Goal: Task Accomplishment & Management: Manage account settings

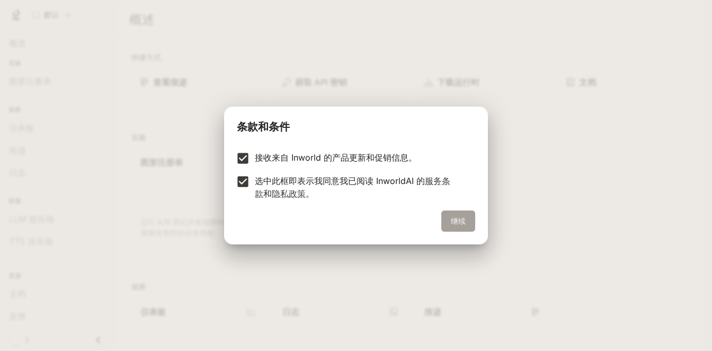
click at [457, 222] on font "继续" at bounding box center [458, 220] width 15 height 9
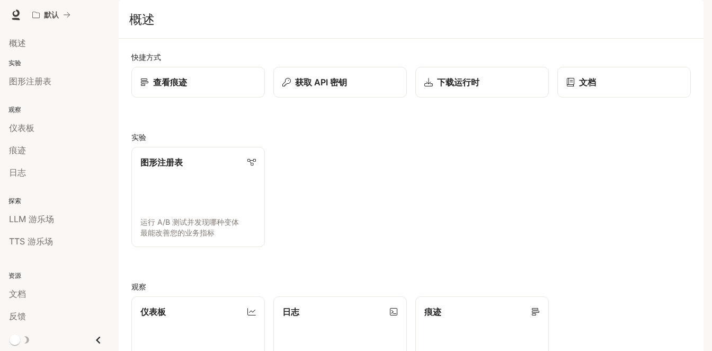
click at [686, 15] on img "button" at bounding box center [688, 14] width 15 height 15
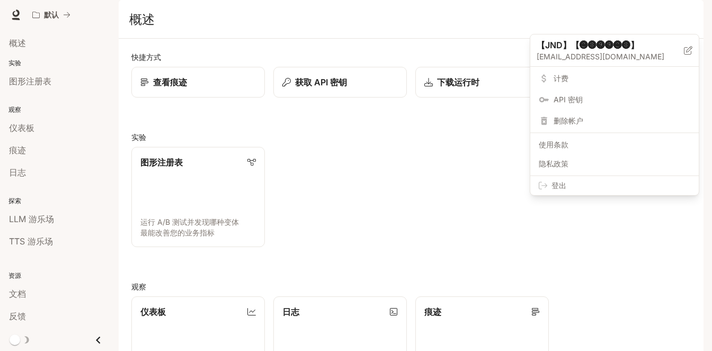
click at [22, 45] on div at bounding box center [356, 175] width 712 height 351
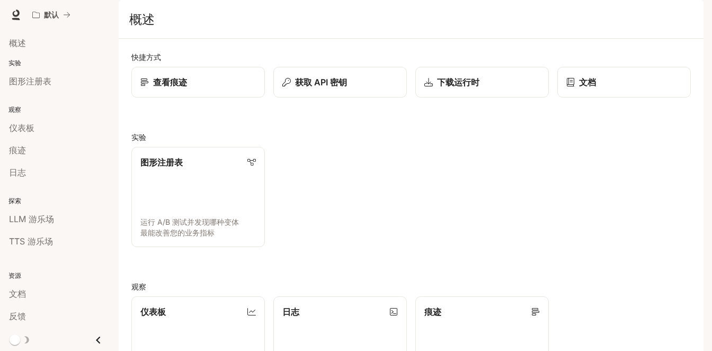
click at [20, 42] on font "概述" at bounding box center [17, 43] width 17 height 11
click at [211, 295] on link "仪表板 查看和分析您的工作区指标" at bounding box center [198, 345] width 135 height 101
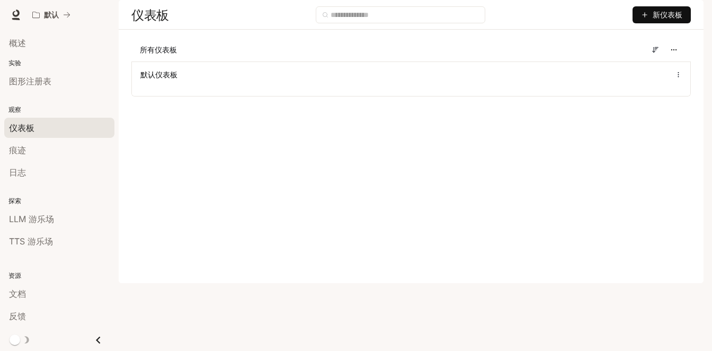
click at [650, 23] on button "新仪表板" at bounding box center [661, 14] width 58 height 17
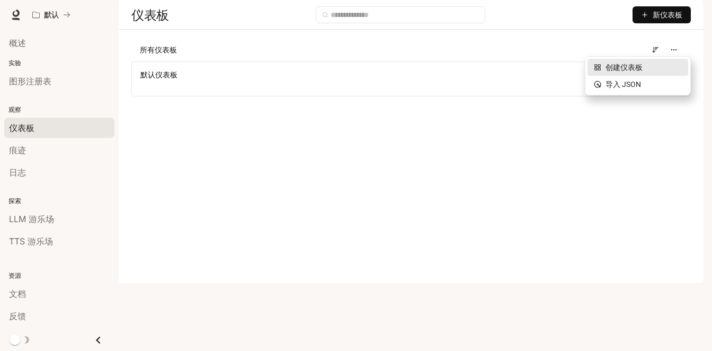
click at [627, 68] on font "创建仪表板" at bounding box center [623, 67] width 37 height 8
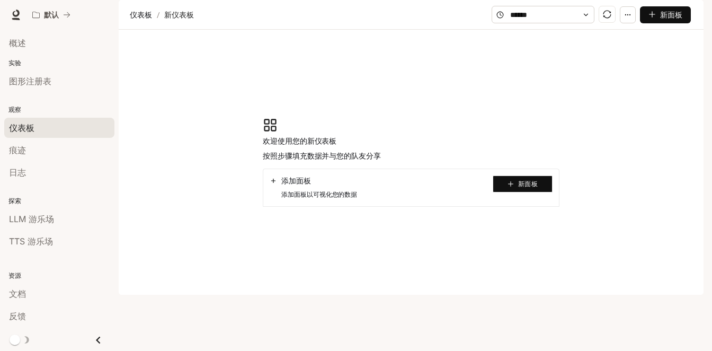
click at [493, 192] on button "新面板" at bounding box center [522, 183] width 60 height 17
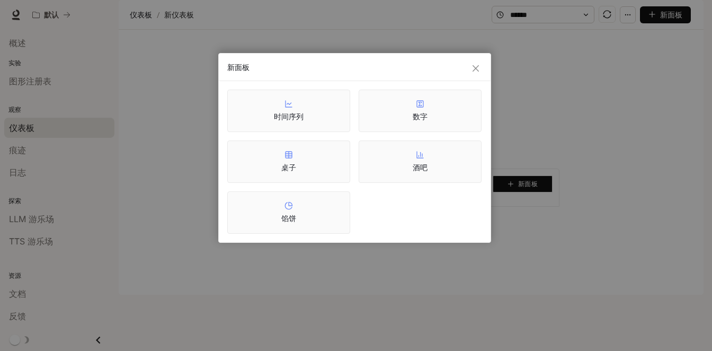
click at [293, 113] on font "时间序列" at bounding box center [289, 116] width 30 height 9
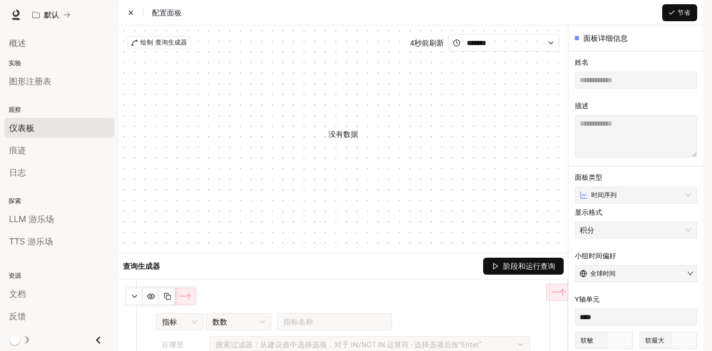
click at [671, 16] on icon "button" at bounding box center [671, 12] width 7 height 7
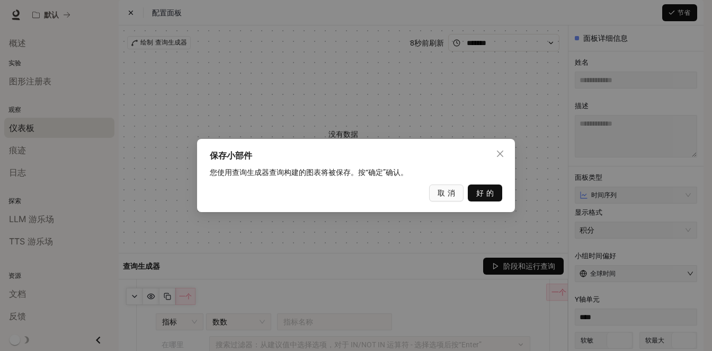
click at [479, 196] on font "好的" at bounding box center [486, 193] width 20 height 8
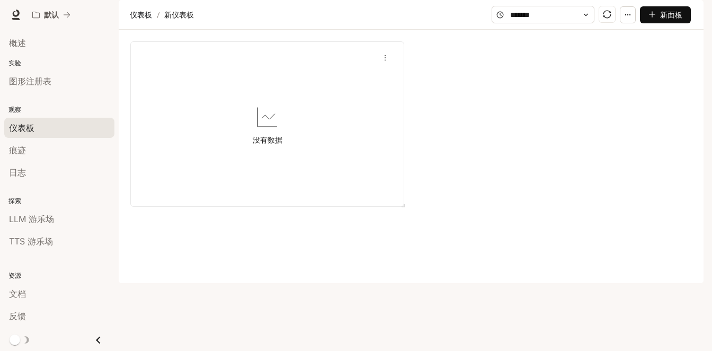
click at [261, 160] on div "没有数据" at bounding box center [267, 124] width 260 height 115
click at [384, 61] on icon "更多的" at bounding box center [384, 57] width 7 height 7
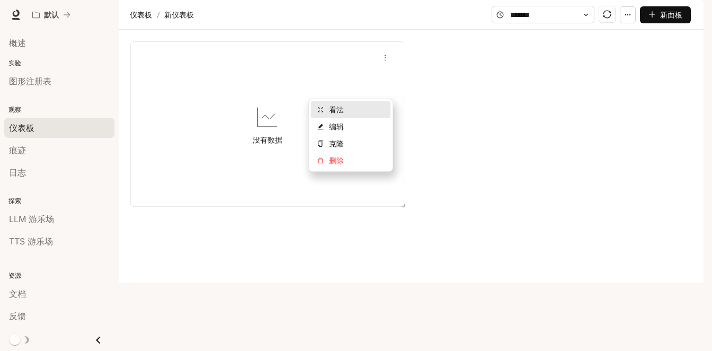
click at [340, 111] on font "看法" at bounding box center [336, 109] width 15 height 8
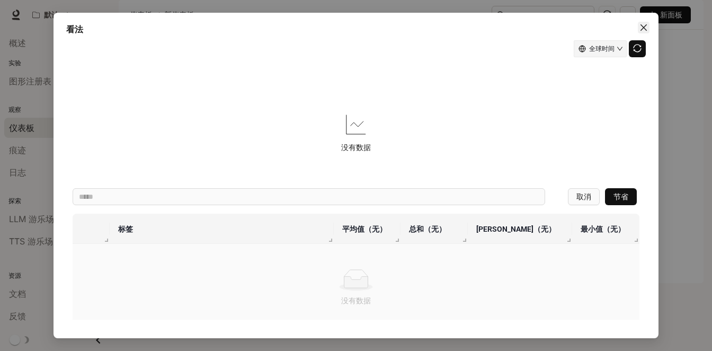
click at [644, 24] on icon "关闭" at bounding box center [643, 27] width 8 height 8
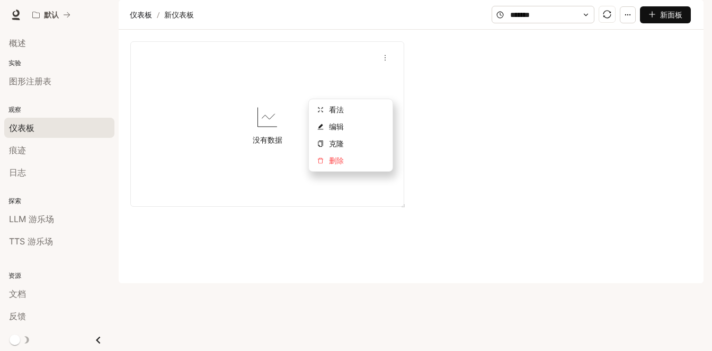
click at [388, 61] on icon "更多的" at bounding box center [384, 57] width 7 height 7
click at [348, 148] on span "克隆" at bounding box center [356, 144] width 55 height 12
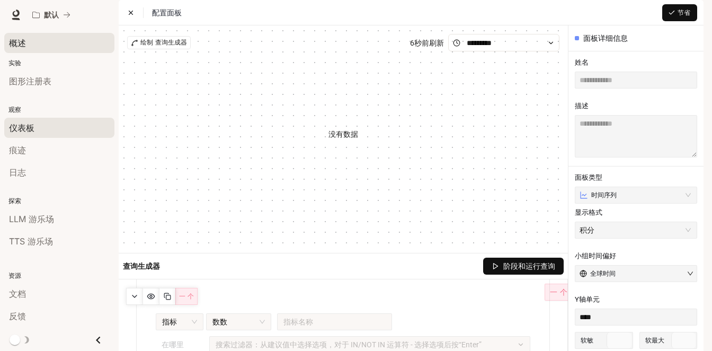
click at [25, 42] on font "概述" at bounding box center [17, 43] width 17 height 11
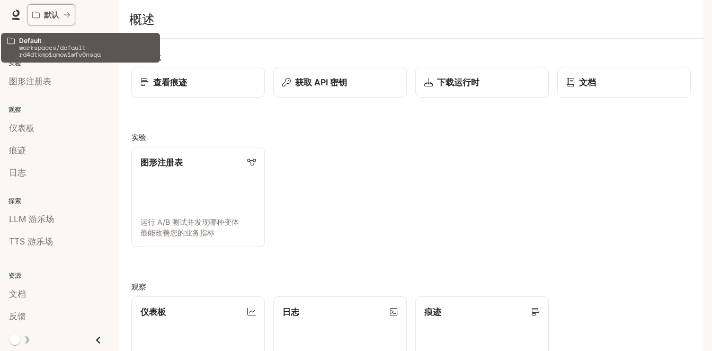
click at [55, 15] on font "默认" at bounding box center [51, 14] width 15 height 9
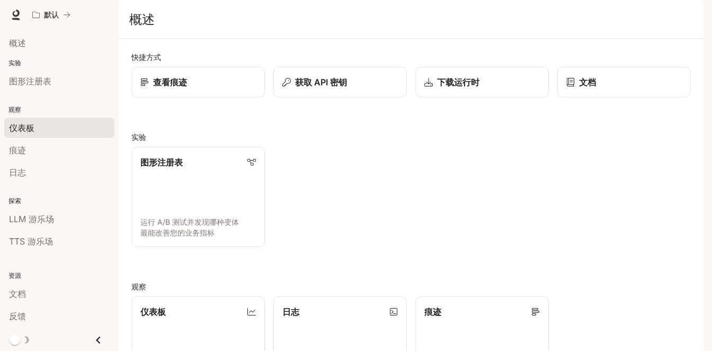
click at [30, 130] on font "仪表板" at bounding box center [21, 127] width 25 height 11
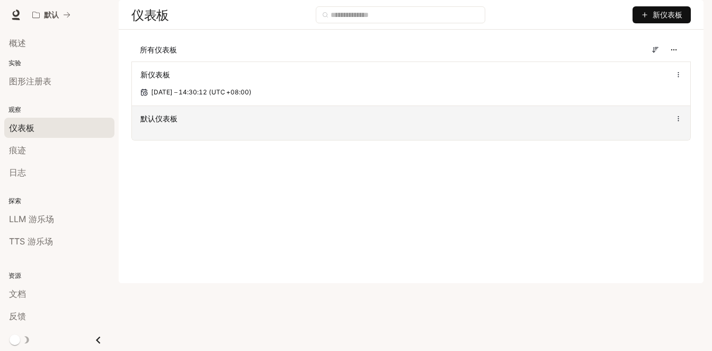
click at [675, 122] on icon at bounding box center [678, 118] width 7 height 7
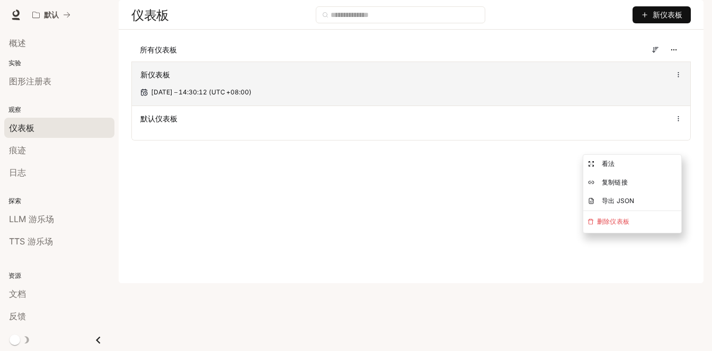
click at [678, 81] on div "新仪表板" at bounding box center [410, 74] width 541 height 13
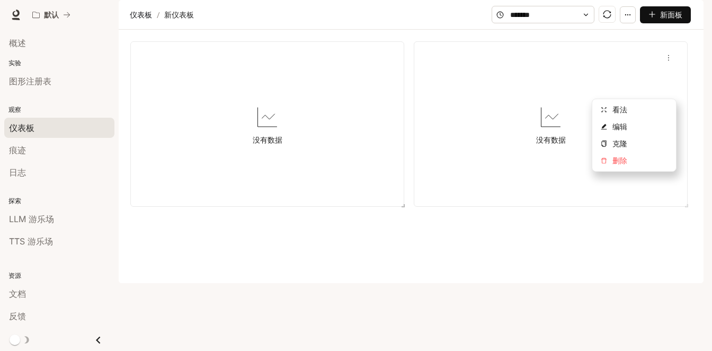
click at [670, 66] on span "更多的" at bounding box center [668, 58] width 16 height 16
click at [681, 10] on button "button" at bounding box center [688, 14] width 21 height 21
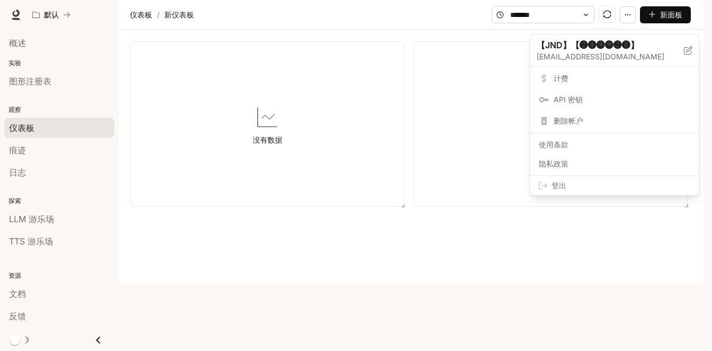
click at [570, 98] on font "API 密钥" at bounding box center [567, 99] width 29 height 9
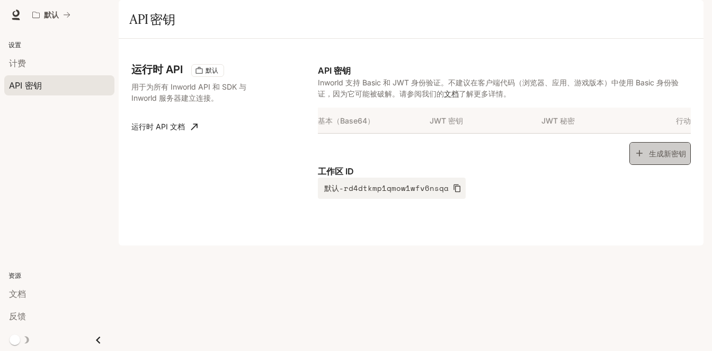
click at [653, 157] on font "生成新密钥" at bounding box center [667, 152] width 37 height 9
